Goal: Use online tool/utility: Use online tool/utility

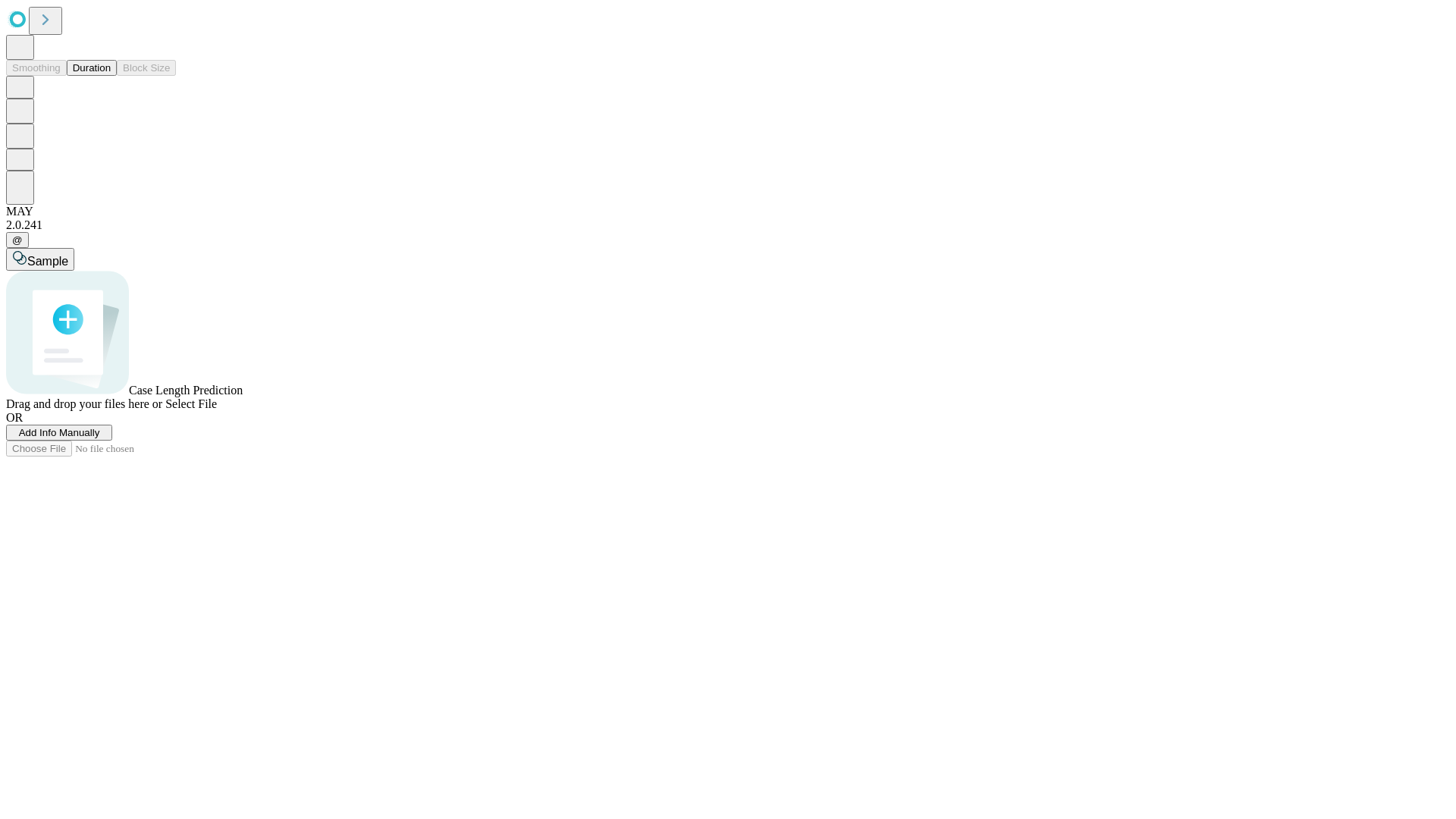
click at [216, 410] on span "Select File" at bounding box center [190, 404] width 51 height 13
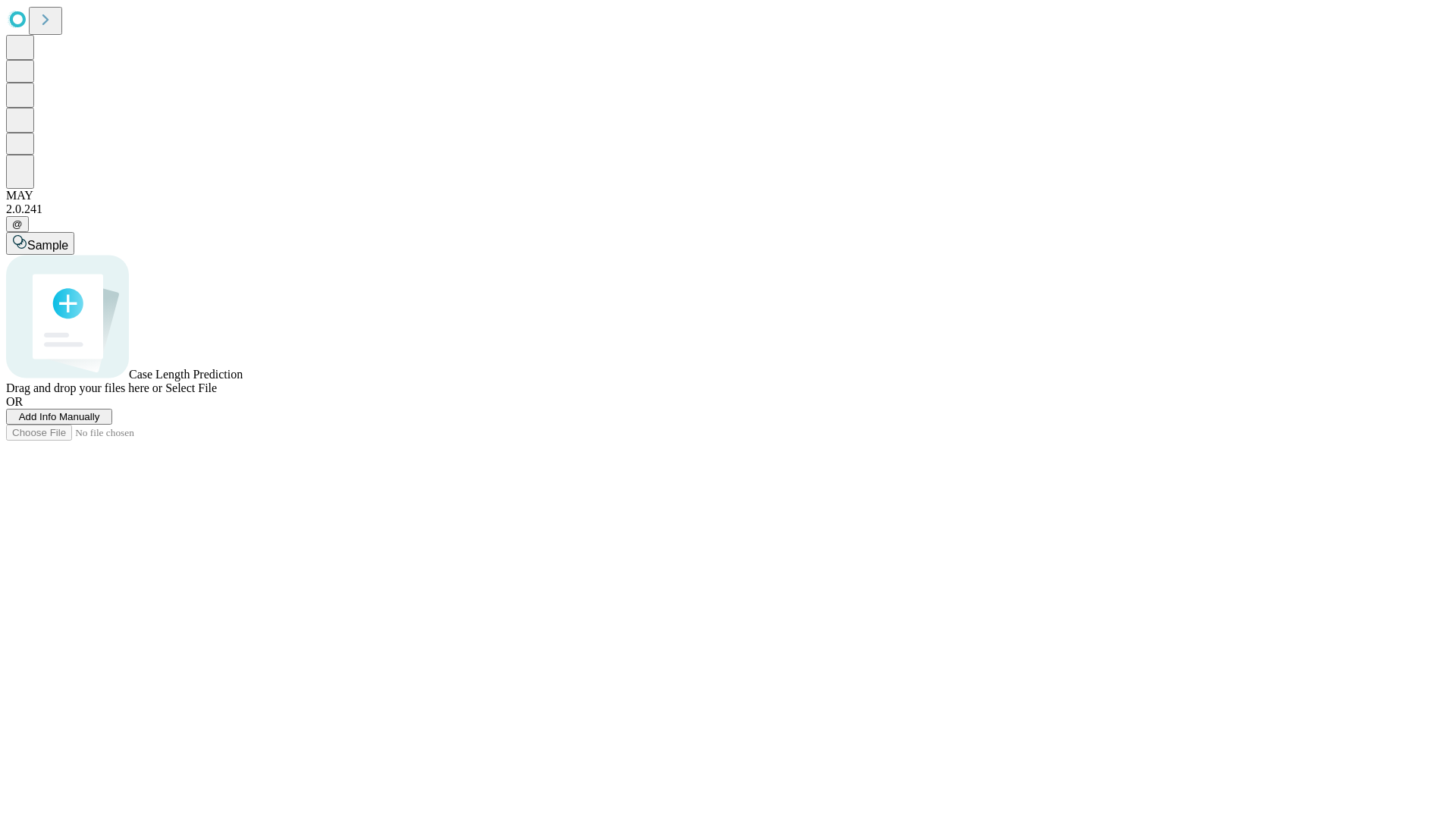
click at [216, 395] on span "Select File" at bounding box center [190, 388] width 51 height 13
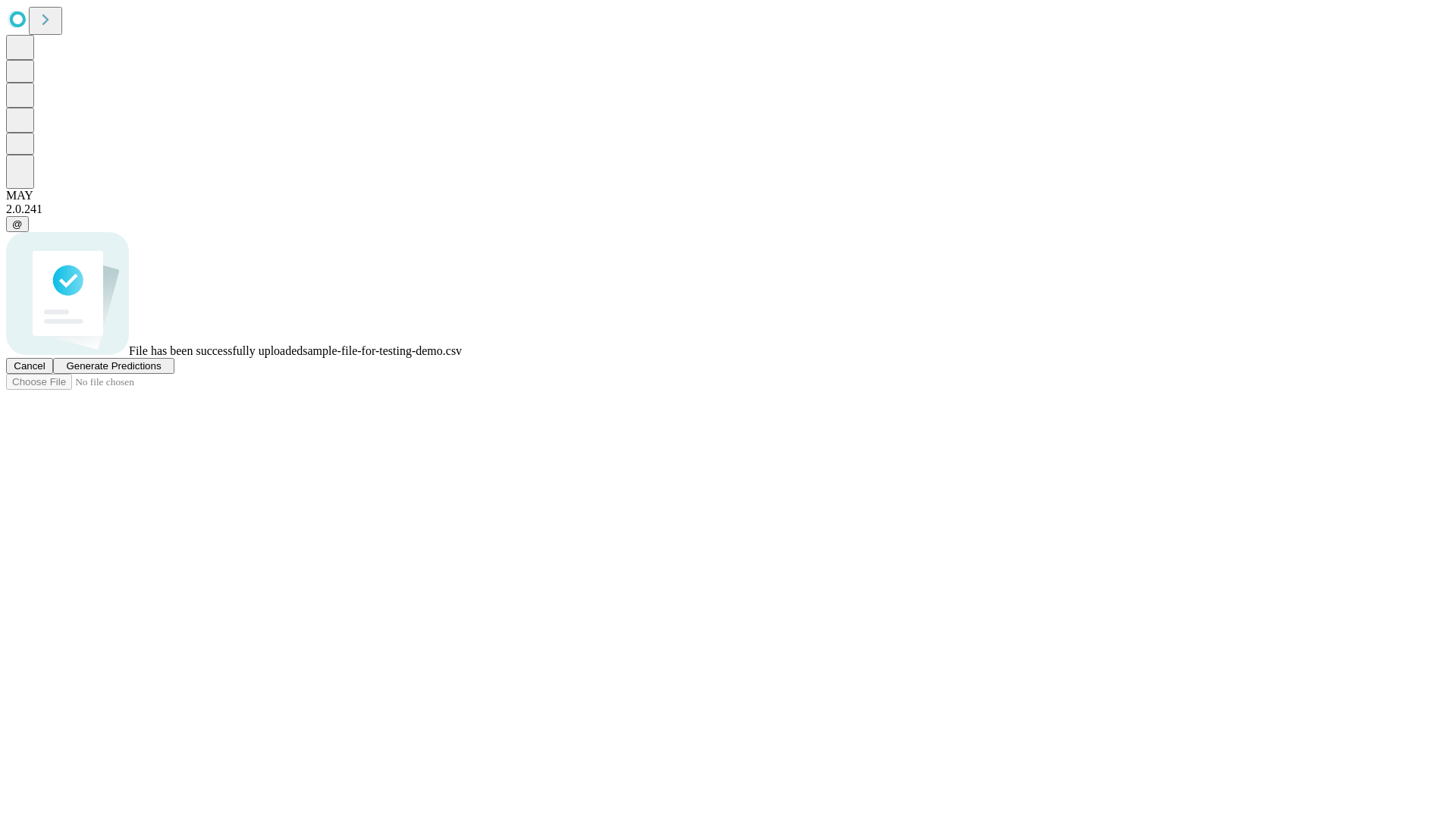
click at [161, 372] on span "Generate Predictions" at bounding box center [113, 366] width 94 height 11
